Goal: Find specific page/section: Find specific page/section

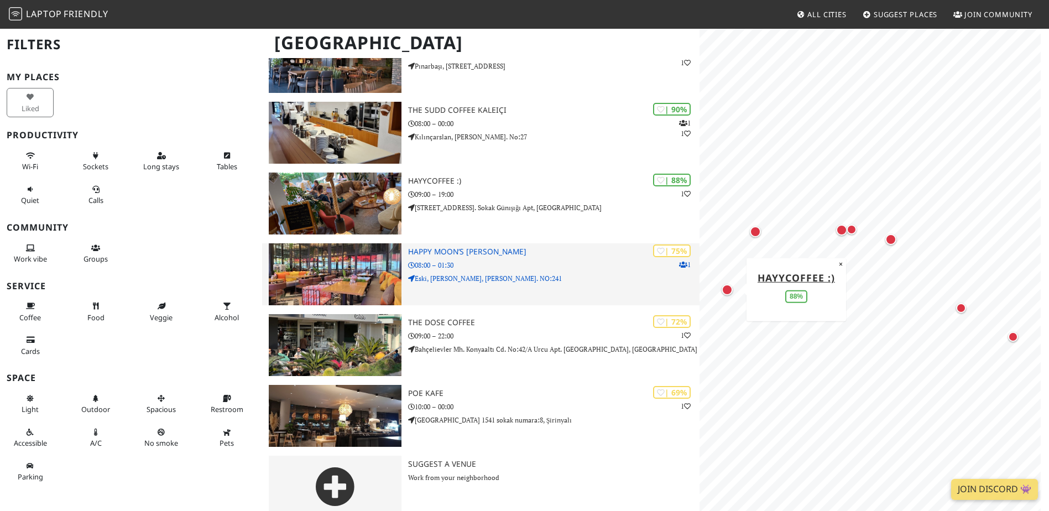
scroll to position [204, 0]
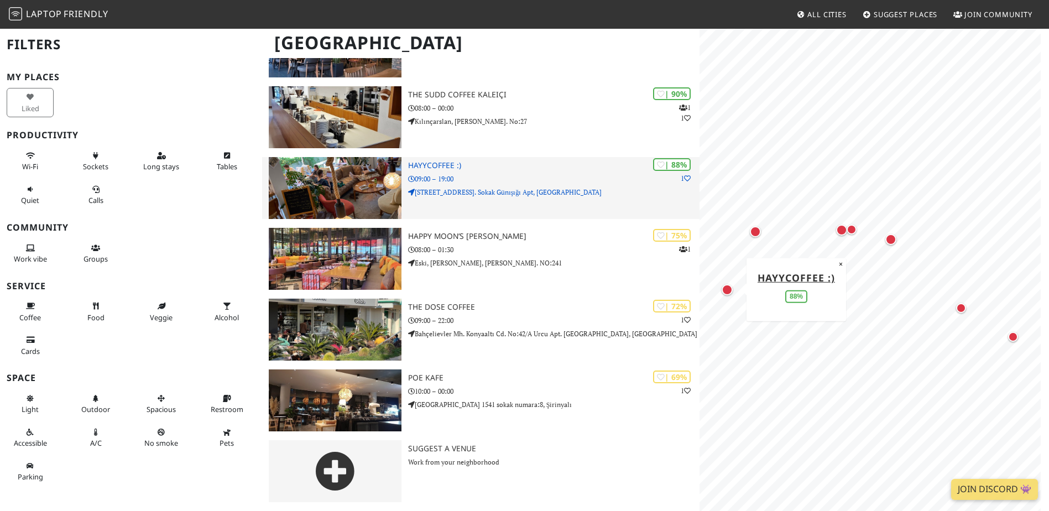
click at [357, 206] on img at bounding box center [335, 188] width 132 height 62
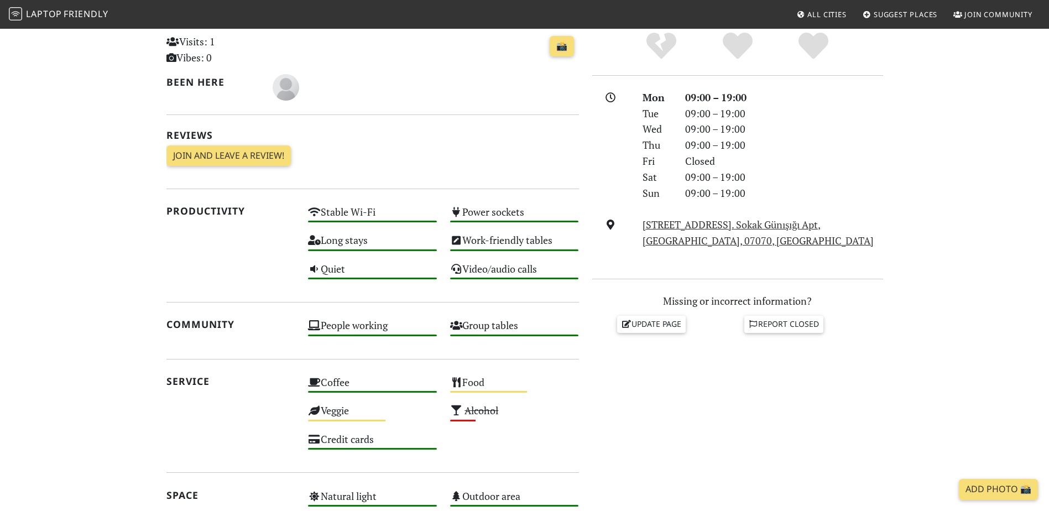
scroll to position [265, 0]
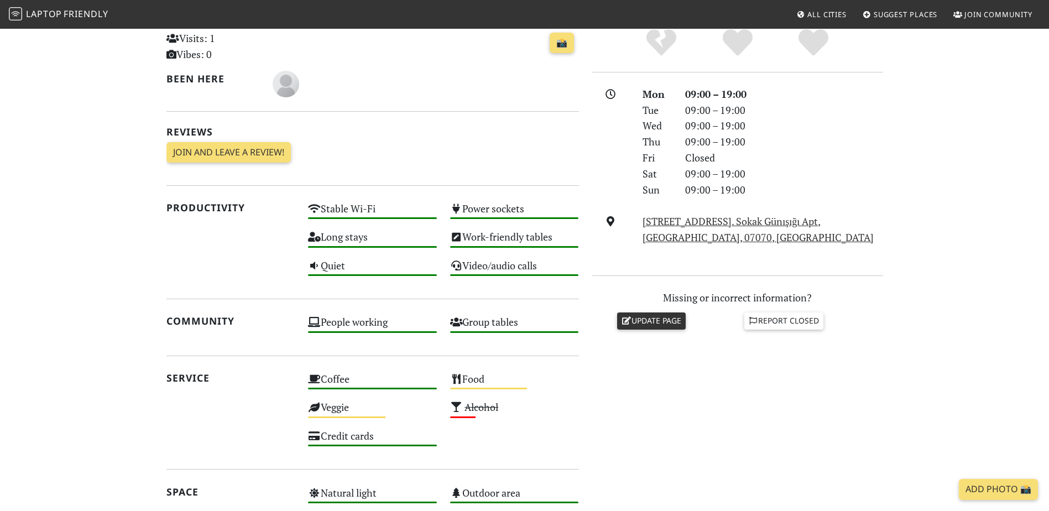
click at [663, 321] on link "Update page" at bounding box center [651, 320] width 69 height 17
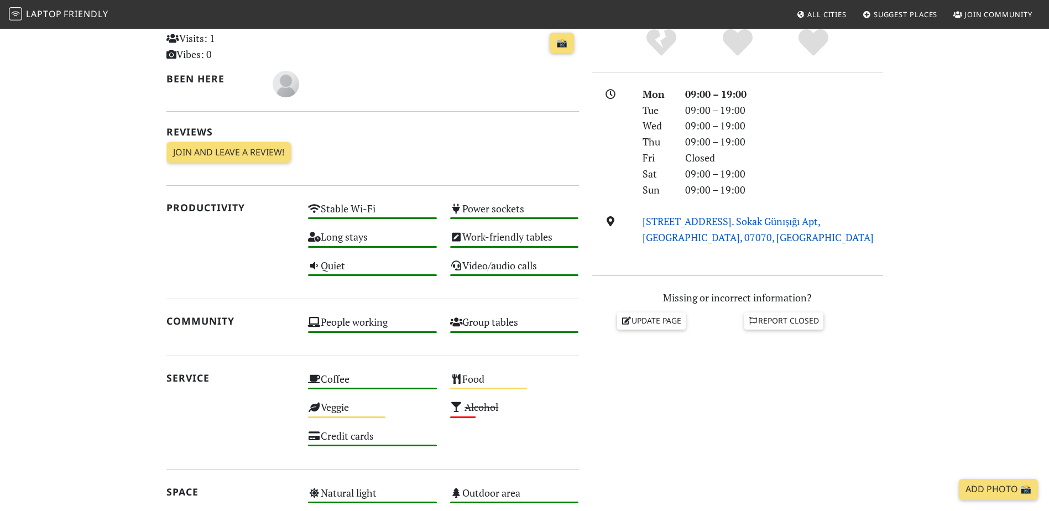
click at [684, 242] on link "Altınkum Mahallesi 414. Sokak Günışığı Apt, Altınkum, 07070, Antalya" at bounding box center [758, 229] width 231 height 29
